Goal: Transaction & Acquisition: Book appointment/travel/reservation

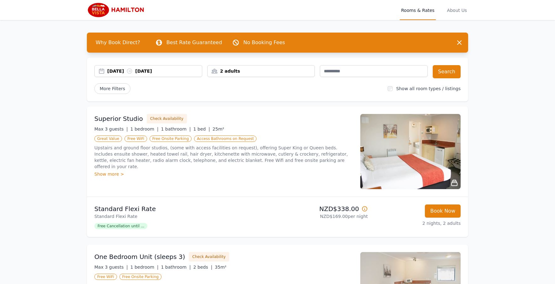
click at [249, 71] on div "2 adults" at bounding box center [260, 71] width 107 height 6
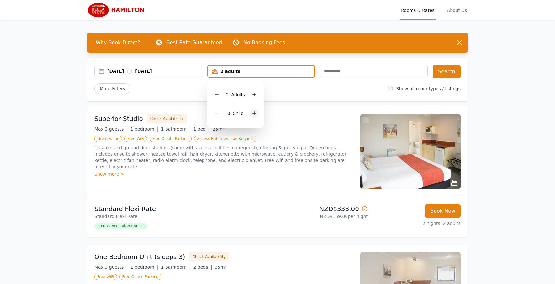
click at [255, 115] on icon at bounding box center [254, 113] width 5 height 5
click at [256, 115] on icon at bounding box center [258, 113] width 5 height 5
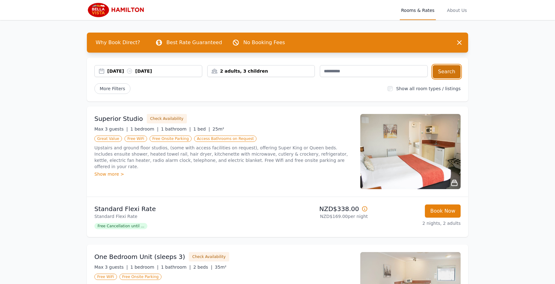
click at [451, 71] on button "Search" at bounding box center [446, 71] width 28 height 13
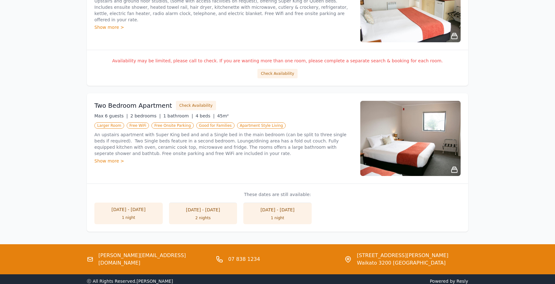
scroll to position [439, 0]
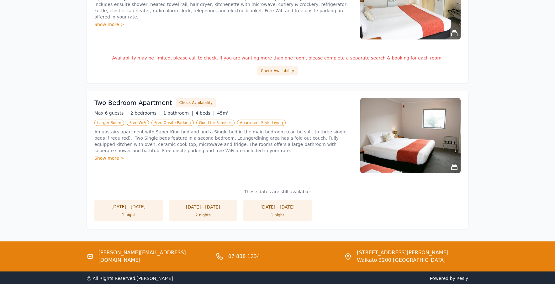
click at [114, 157] on div "Show more >" at bounding box center [223, 158] width 258 height 6
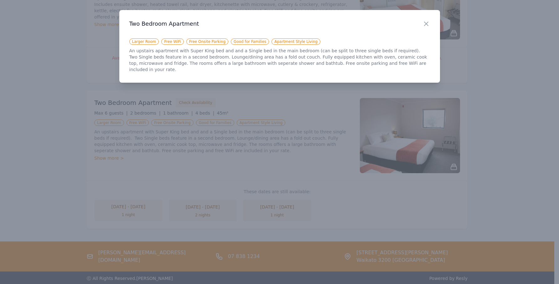
click at [114, 157] on div at bounding box center [279, 142] width 559 height 284
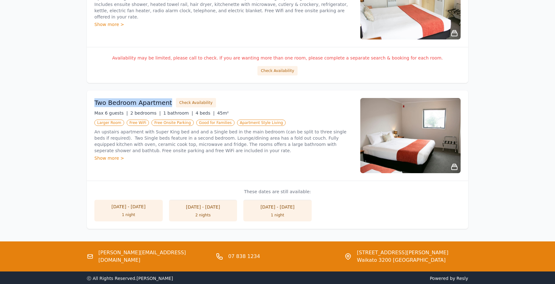
drag, startPoint x: 92, startPoint y: 103, endPoint x: 167, endPoint y: 95, distance: 75.6
click at [167, 95] on div "Two Bedroom Apartment Check Availability Max 6 guests | 2 bedrooms | 1 bathroom…" at bounding box center [277, 136] width 381 height 90
drag, startPoint x: 167, startPoint y: 95, endPoint x: 153, endPoint y: 109, distance: 19.5
drag, startPoint x: 153, startPoint y: 109, endPoint x: 150, endPoint y: 106, distance: 4.3
click at [150, 106] on h3 "Two Bedroom Apartment" at bounding box center [133, 102] width 78 height 9
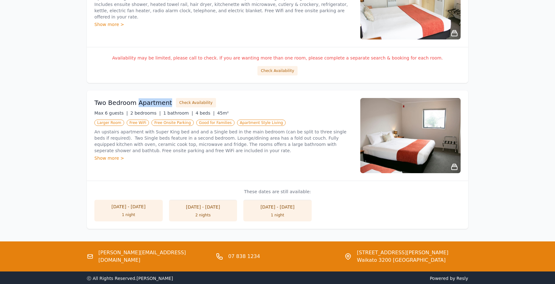
click at [150, 106] on h3 "Two Bedroom Apartment" at bounding box center [133, 102] width 78 height 9
copy h3 "Two Bedroom Apartment"
click at [133, 209] on div "[DATE] - [DATE]" at bounding box center [129, 207] width 56 height 6
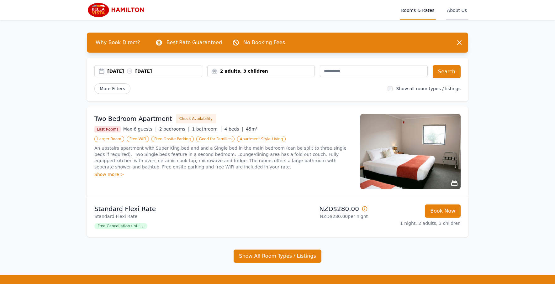
click at [456, 7] on span "About Us" at bounding box center [457, 10] width 22 height 20
